Goal: Task Accomplishment & Management: Use online tool/utility

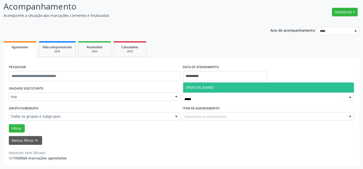
type input "******"
click at [208, 84] on span "[PERSON_NAME]" at bounding box center [268, 88] width 171 height 10
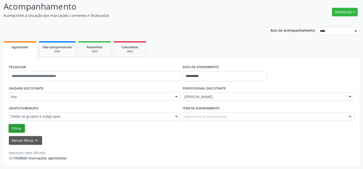
click at [19, 127] on button "Filtrar" at bounding box center [17, 128] width 16 height 9
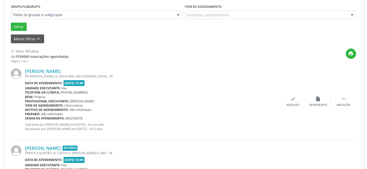
scroll to position [142, 0]
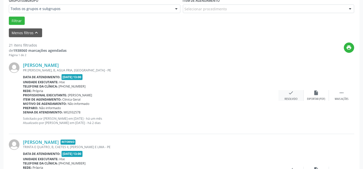
click at [285, 95] on div "check Resolvido" at bounding box center [290, 95] width 25 height 11
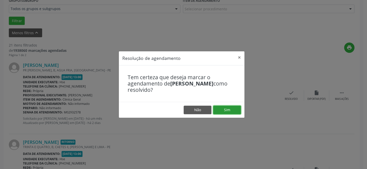
click at [233, 109] on button "Sim" at bounding box center [227, 110] width 28 height 9
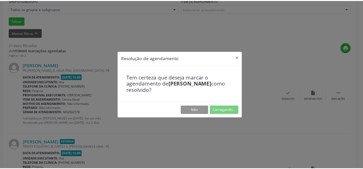
scroll to position [45, 0]
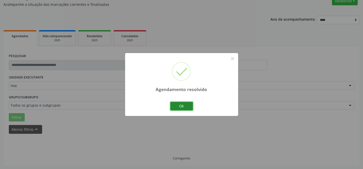
click at [185, 107] on button "Ok" at bounding box center [181, 106] width 23 height 9
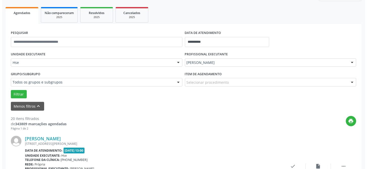
scroll to position [114, 0]
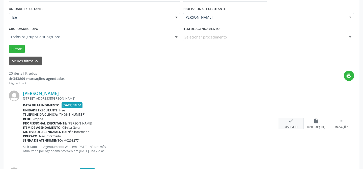
click at [291, 121] on icon "check" at bounding box center [291, 121] width 6 height 6
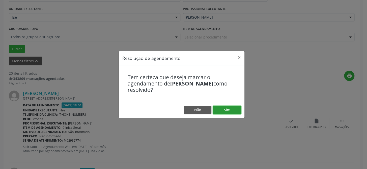
click at [229, 109] on button "Sim" at bounding box center [227, 110] width 28 height 9
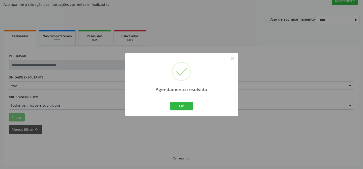
scroll to position [50, 0]
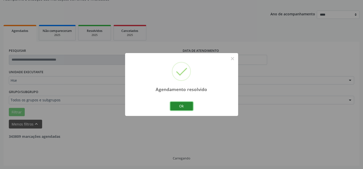
click at [190, 105] on button "Ok" at bounding box center [181, 106] width 23 height 9
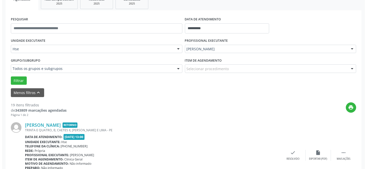
scroll to position [96, 0]
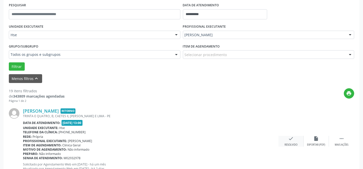
click at [292, 141] on icon "check" at bounding box center [291, 139] width 6 height 6
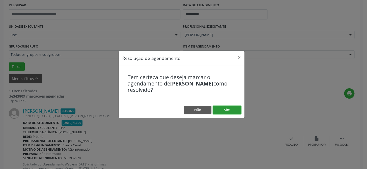
click at [216, 108] on button "Sim" at bounding box center [227, 110] width 28 height 9
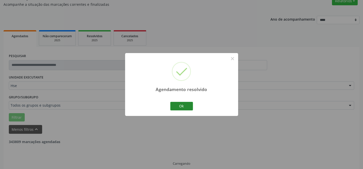
scroll to position [50, 0]
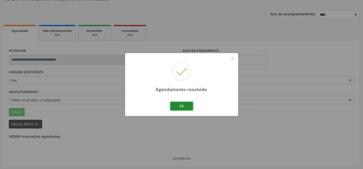
click at [185, 104] on button "Ok" at bounding box center [181, 106] width 23 height 9
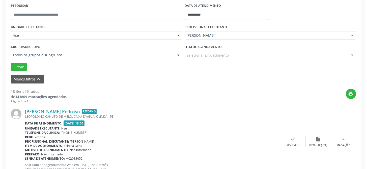
scroll to position [96, 0]
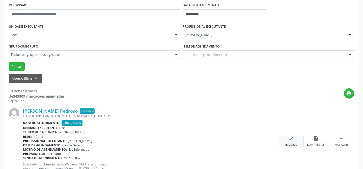
click at [295, 141] on div "check Resolvido" at bounding box center [290, 141] width 25 height 11
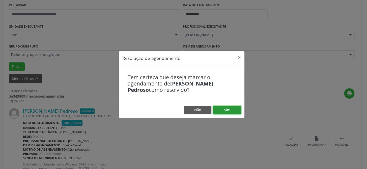
click at [217, 109] on button "Sim" at bounding box center [227, 110] width 28 height 9
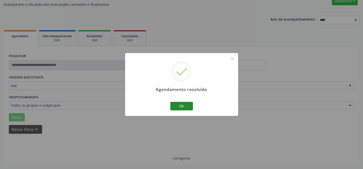
scroll to position [50, 0]
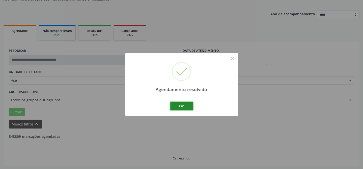
click at [188, 107] on button "Ok" at bounding box center [181, 106] width 23 height 9
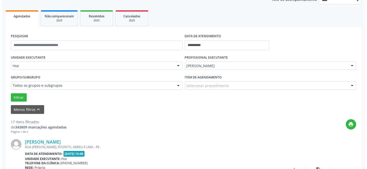
scroll to position [73, 0]
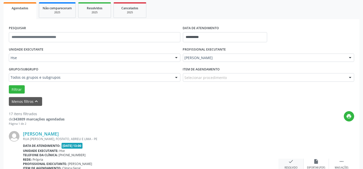
click at [289, 161] on icon "check" at bounding box center [291, 162] width 6 height 6
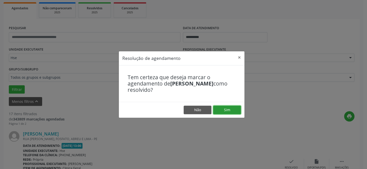
click at [233, 106] on button "Sim" at bounding box center [227, 110] width 28 height 9
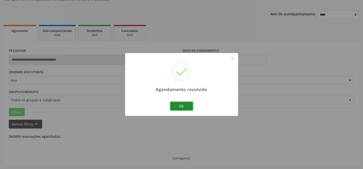
click at [179, 107] on button "Ok" at bounding box center [181, 106] width 23 height 9
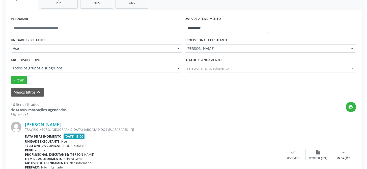
scroll to position [96, 0]
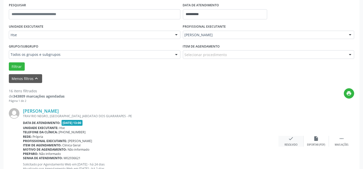
click at [292, 140] on icon "check" at bounding box center [291, 139] width 6 height 6
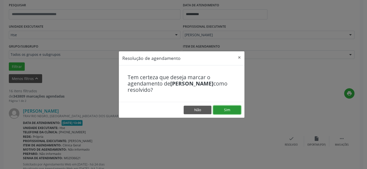
click at [233, 106] on button "Sim" at bounding box center [227, 110] width 28 height 9
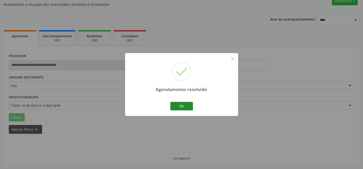
scroll to position [50, 0]
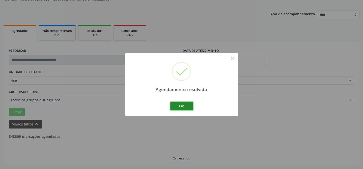
click at [178, 102] on button "Ok" at bounding box center [181, 106] width 23 height 9
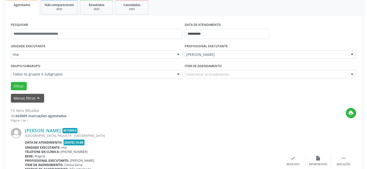
scroll to position [96, 0]
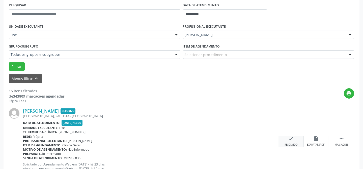
click at [290, 139] on icon "check" at bounding box center [291, 139] width 6 height 6
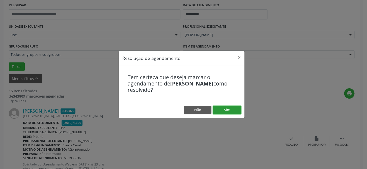
click at [237, 108] on button "Sim" at bounding box center [227, 110] width 28 height 9
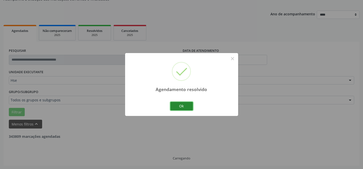
click at [174, 105] on button "Ok" at bounding box center [181, 106] width 23 height 9
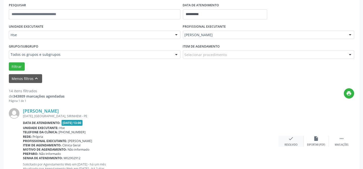
click at [293, 139] on icon "check" at bounding box center [291, 139] width 6 height 6
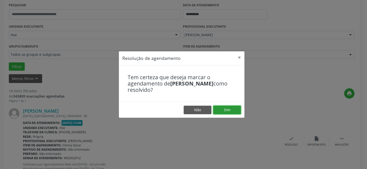
click at [222, 107] on button "Sim" at bounding box center [227, 110] width 28 height 9
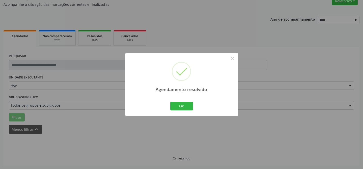
scroll to position [50, 0]
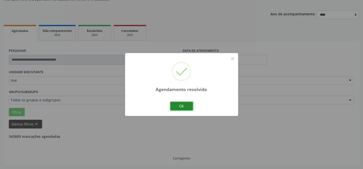
click at [186, 107] on button "Ok" at bounding box center [181, 106] width 23 height 9
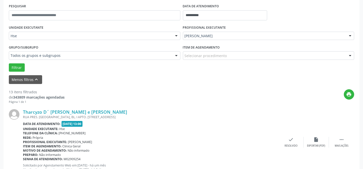
scroll to position [96, 0]
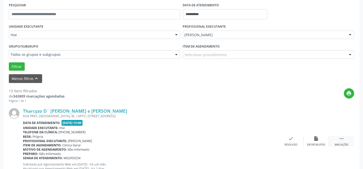
click at [338, 139] on div " Mais ações" at bounding box center [341, 141] width 25 height 11
click at [315, 139] on icon "alarm_off" at bounding box center [316, 139] width 6 height 6
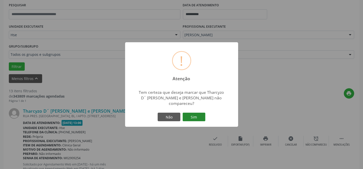
click at [196, 113] on button "Sim" at bounding box center [193, 117] width 23 height 9
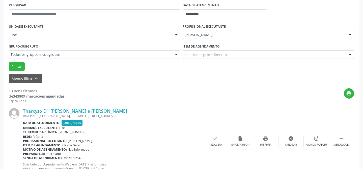
scroll to position [50, 0]
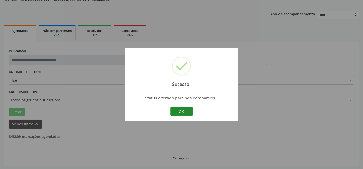
click at [178, 113] on button "OK" at bounding box center [181, 111] width 23 height 9
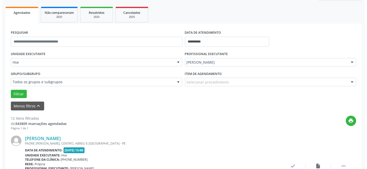
scroll to position [96, 0]
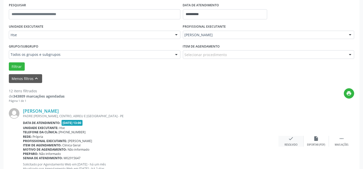
click at [288, 144] on div "Resolvido" at bounding box center [290, 145] width 13 height 4
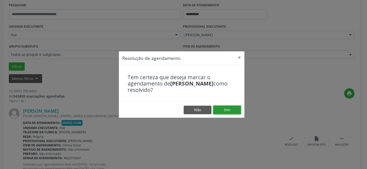
click at [236, 113] on button "Sim" at bounding box center [227, 110] width 28 height 9
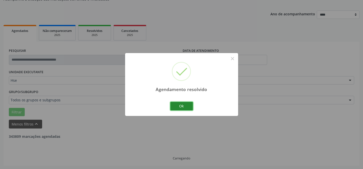
click at [182, 108] on button "Ok" at bounding box center [181, 106] width 23 height 9
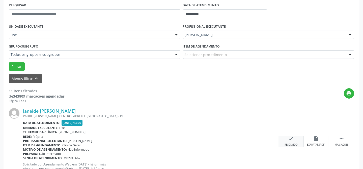
click at [290, 139] on icon "check" at bounding box center [291, 139] width 6 height 6
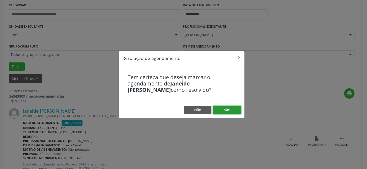
click at [221, 107] on button "Sim" at bounding box center [227, 110] width 28 height 9
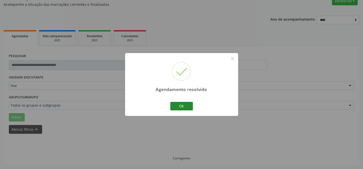
scroll to position [50, 0]
click at [170, 104] on button "Ok" at bounding box center [181, 106] width 23 height 9
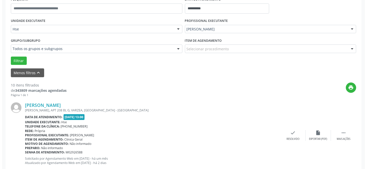
scroll to position [119, 0]
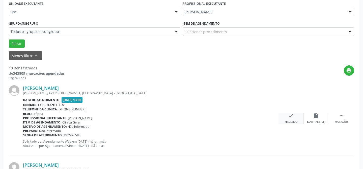
click at [295, 120] on div "Resolvido" at bounding box center [290, 122] width 13 height 4
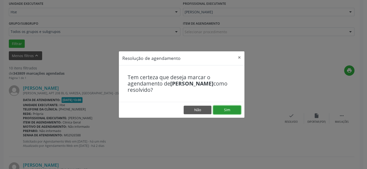
click at [234, 110] on button "Sim" at bounding box center [227, 110] width 28 height 9
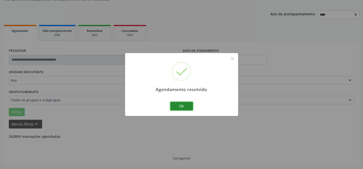
click at [186, 106] on button "Ok" at bounding box center [181, 106] width 23 height 9
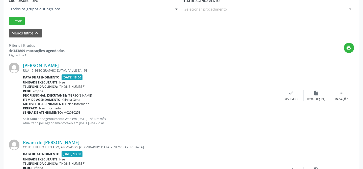
scroll to position [142, 0]
click at [344, 98] on div "Mais ações" at bounding box center [341, 100] width 14 height 4
click at [322, 98] on div "Não compareceu" at bounding box center [315, 100] width 21 height 4
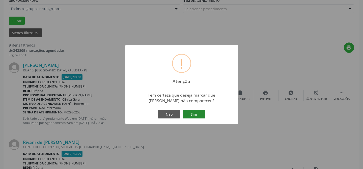
click at [193, 111] on button "Sim" at bounding box center [193, 114] width 23 height 9
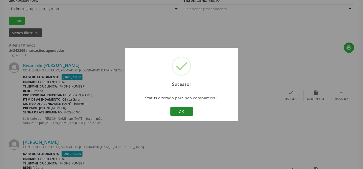
click at [186, 111] on button "OK" at bounding box center [181, 111] width 23 height 9
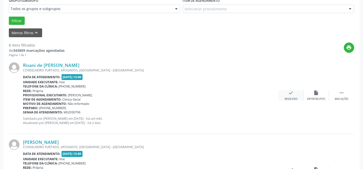
click at [295, 99] on div "Resolvido" at bounding box center [290, 100] width 13 height 4
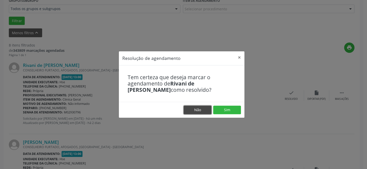
click at [193, 109] on button "Não" at bounding box center [197, 110] width 28 height 9
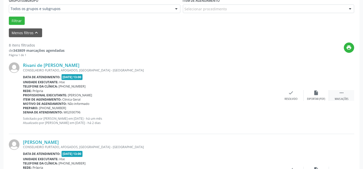
click at [341, 93] on icon "" at bounding box center [341, 93] width 6 height 6
click at [312, 91] on div "alarm_off Não compareceu" at bounding box center [315, 95] width 25 height 11
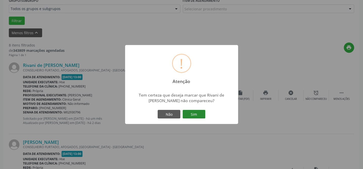
click at [199, 113] on button "Sim" at bounding box center [193, 114] width 23 height 9
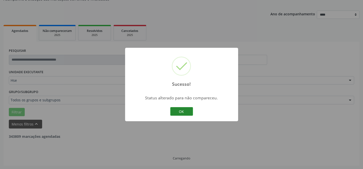
click at [186, 111] on button "OK" at bounding box center [181, 111] width 23 height 9
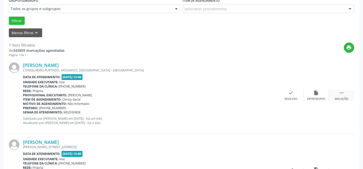
click at [347, 93] on div " Mais ações" at bounding box center [341, 95] width 25 height 11
click at [311, 91] on div "alarm_off Não compareceu" at bounding box center [315, 95] width 25 height 11
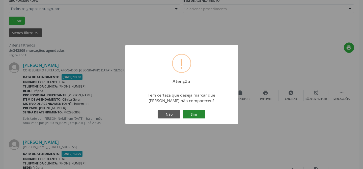
click at [197, 111] on button "Sim" at bounding box center [193, 114] width 23 height 9
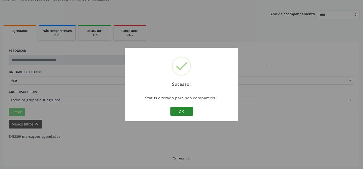
click at [186, 108] on button "OK" at bounding box center [181, 111] width 23 height 9
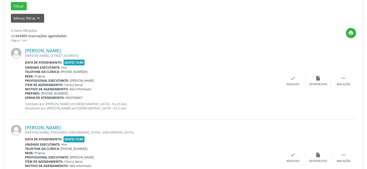
scroll to position [165, 0]
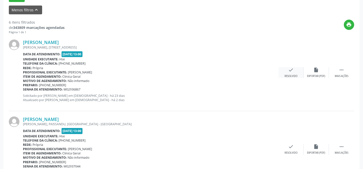
click at [295, 69] on div "check Resolvido" at bounding box center [290, 72] width 25 height 11
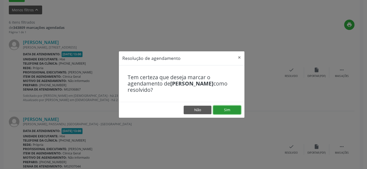
click at [229, 107] on button "Sim" at bounding box center [227, 110] width 28 height 9
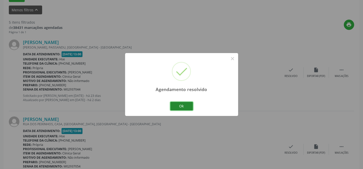
click at [179, 106] on button "Ok" at bounding box center [181, 106] width 23 height 9
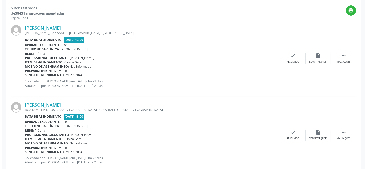
scroll to position [188, 0]
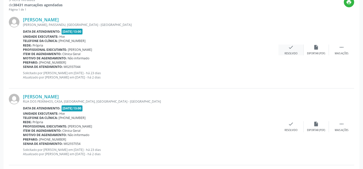
click at [291, 53] on div "Resolvido" at bounding box center [290, 54] width 13 height 4
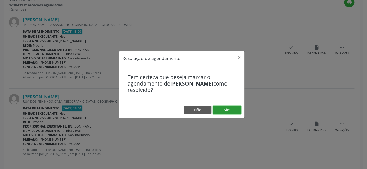
click at [229, 108] on button "Sim" at bounding box center [227, 110] width 28 height 9
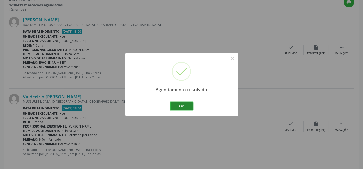
click at [182, 104] on button "Ok" at bounding box center [181, 106] width 23 height 9
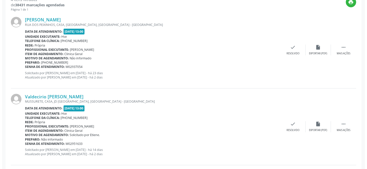
scroll to position [187, 0]
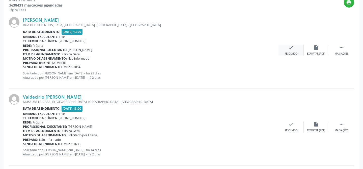
click at [295, 50] on div "check Resolvido" at bounding box center [290, 50] width 25 height 11
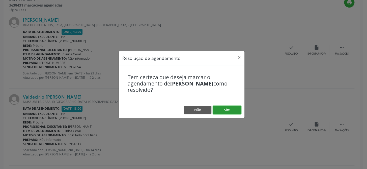
click at [227, 111] on button "Sim" at bounding box center [227, 110] width 28 height 9
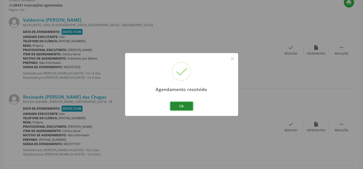
click at [185, 107] on button "Ok" at bounding box center [181, 106] width 23 height 9
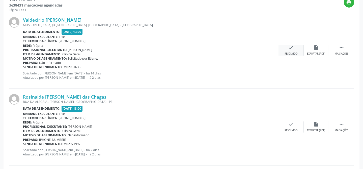
click at [291, 48] on icon "check" at bounding box center [291, 48] width 6 height 6
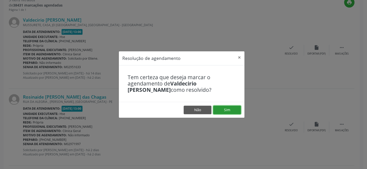
click at [227, 107] on button "Sim" at bounding box center [227, 110] width 28 height 9
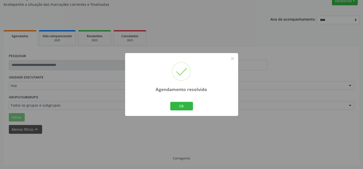
scroll to position [50, 0]
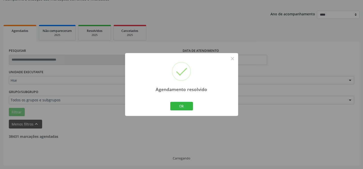
click at [193, 108] on div "Ok Cancel" at bounding box center [181, 106] width 25 height 11
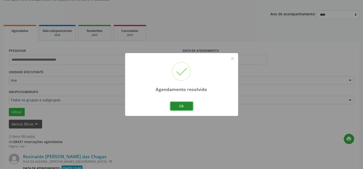
click at [189, 106] on button "Ok" at bounding box center [181, 106] width 23 height 9
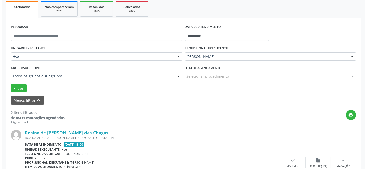
scroll to position [96, 0]
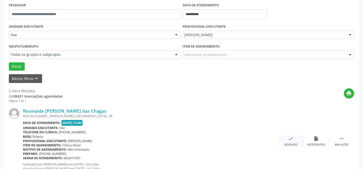
click at [291, 136] on icon "check" at bounding box center [291, 139] width 6 height 6
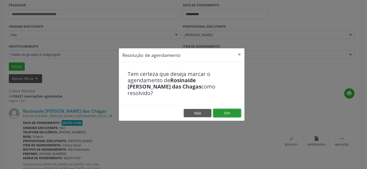
click at [214, 109] on button "Sim" at bounding box center [227, 113] width 28 height 9
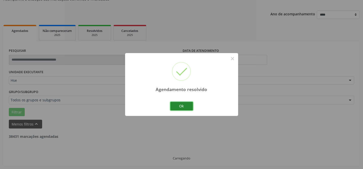
click at [181, 107] on button "Ok" at bounding box center [181, 106] width 23 height 9
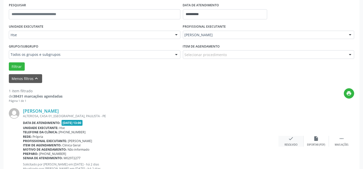
click at [294, 141] on div "check Resolvido" at bounding box center [290, 141] width 25 height 11
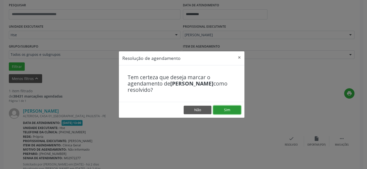
click at [220, 108] on button "Sim" at bounding box center [227, 110] width 28 height 9
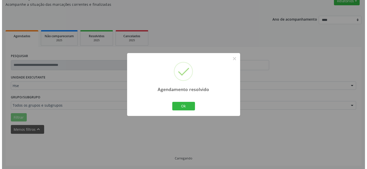
scroll to position [34, 0]
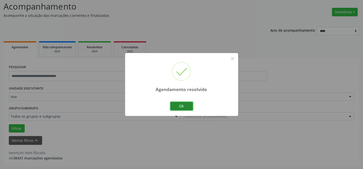
click at [183, 108] on button "Ok" at bounding box center [181, 106] width 23 height 9
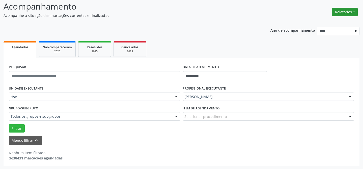
click at [347, 11] on button "Relatórios" at bounding box center [345, 12] width 26 height 9
click at [325, 22] on link "Agendamentos" at bounding box center [330, 22] width 54 height 7
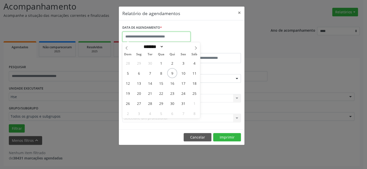
click at [180, 36] on input "text" at bounding box center [156, 37] width 68 height 10
click at [173, 73] on span "9" at bounding box center [172, 73] width 10 height 10
type input "**********"
click at [173, 73] on span "9" at bounding box center [172, 73] width 10 height 10
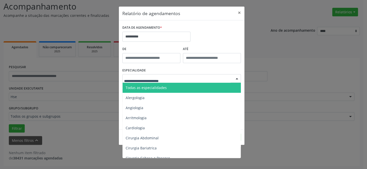
click at [150, 84] on span "Todas as especialidades" at bounding box center [181, 88] width 119 height 10
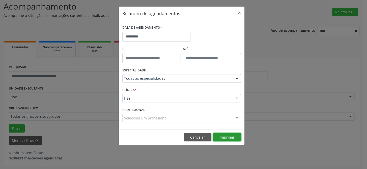
click at [220, 137] on button "Imprimir" at bounding box center [227, 137] width 28 height 9
